Goal: Navigation & Orientation: Find specific page/section

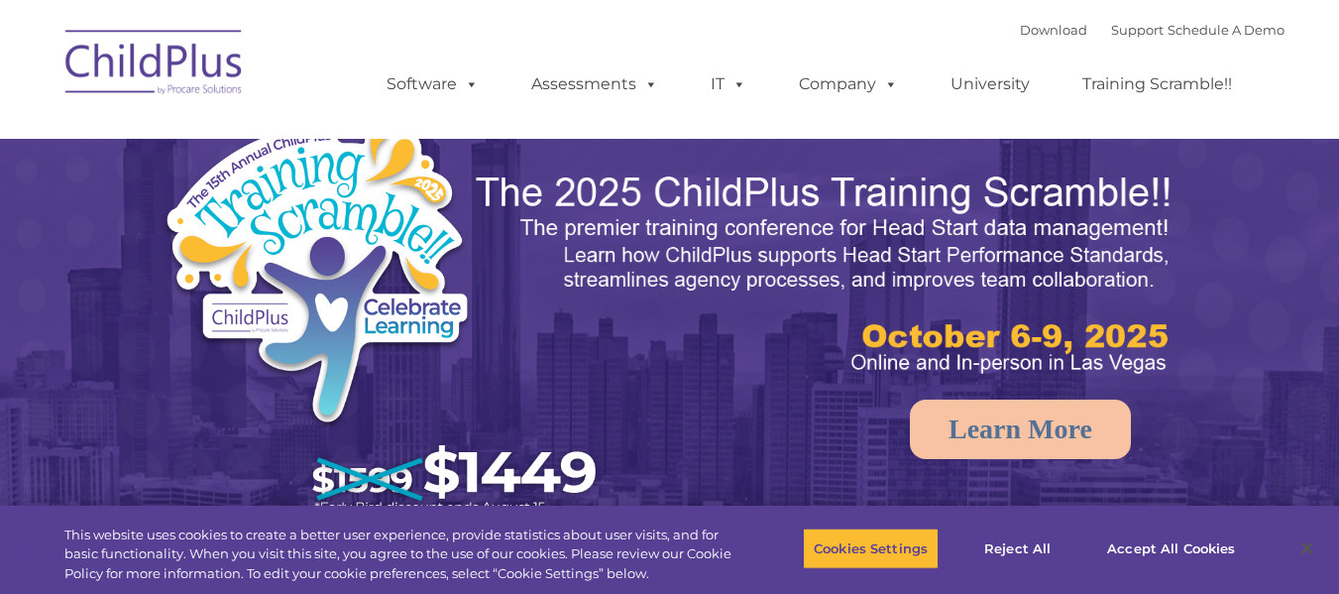
select select "MEDIUM"
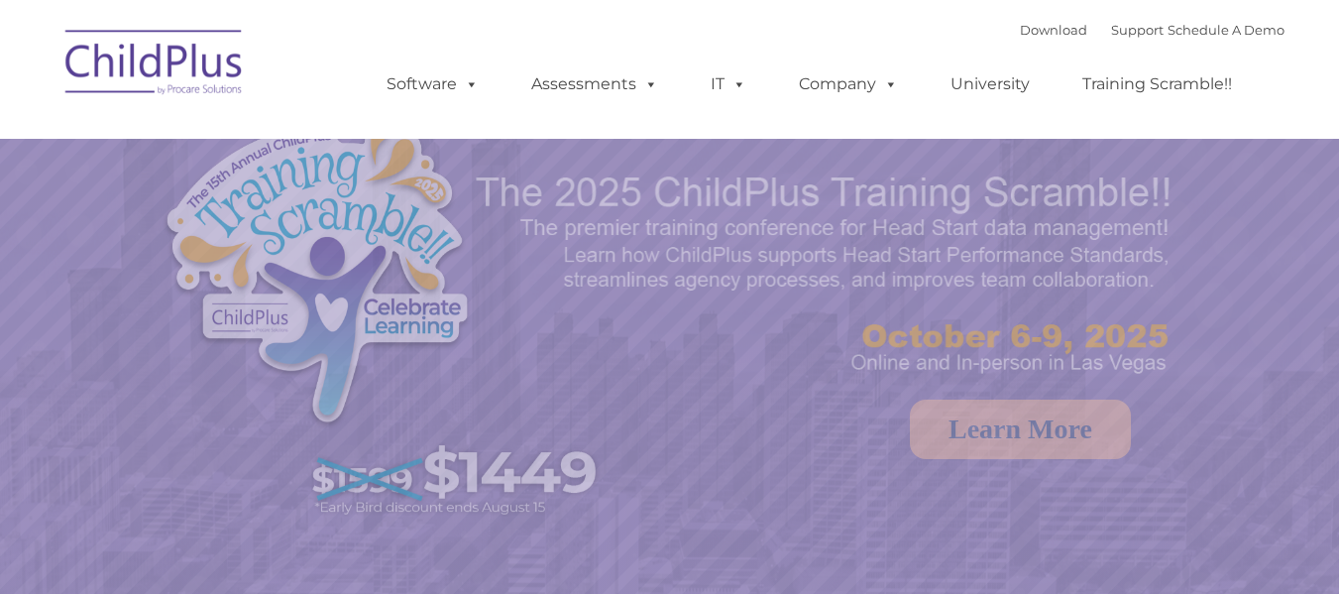
select select "MEDIUM"
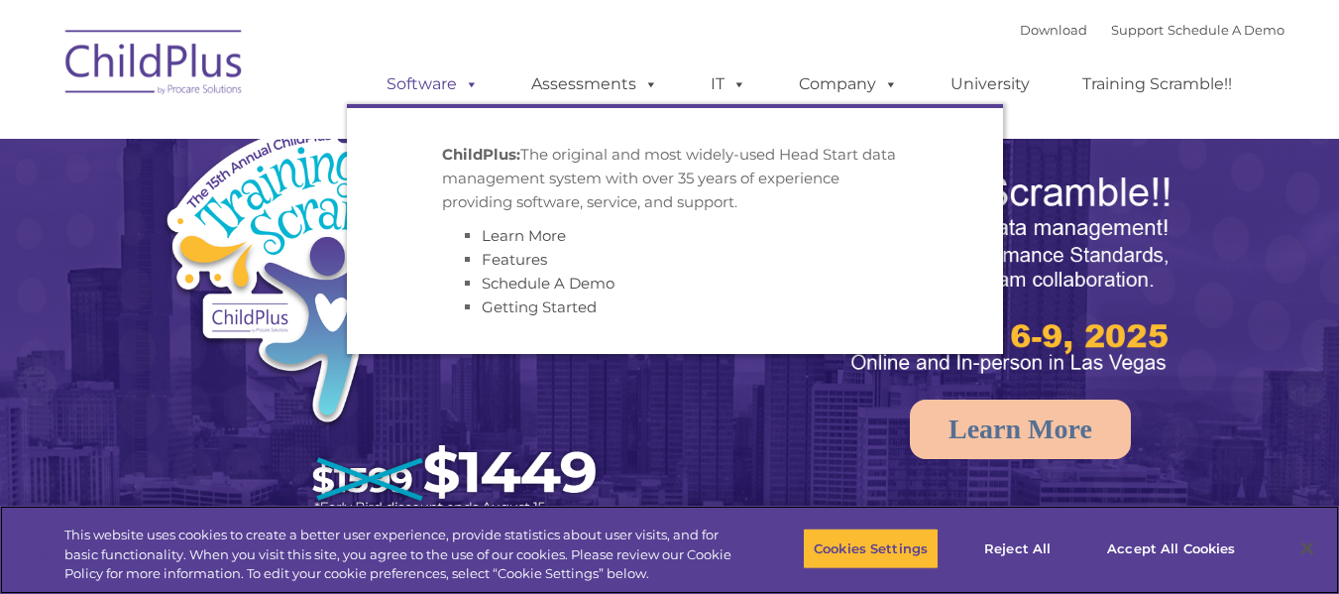
click at [452, 88] on link "Software" at bounding box center [433, 84] width 132 height 40
